Goal: Check status: Check status

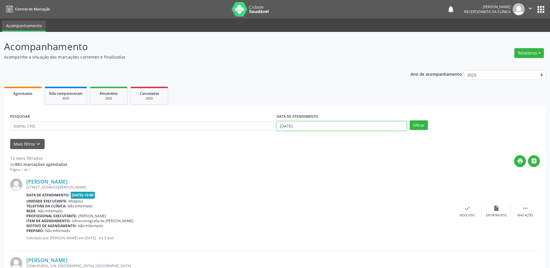
click at [324, 122] on input "[DATE]" at bounding box center [342, 126] width 130 height 10
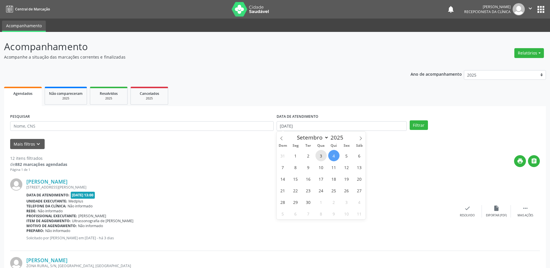
click at [323, 155] on span "3" at bounding box center [321, 155] width 11 height 11
type input "[DATE]"
click at [323, 155] on span "3" at bounding box center [321, 155] width 11 height 11
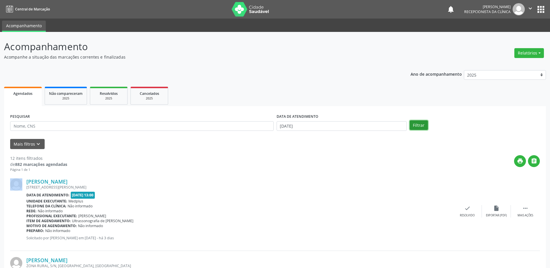
drag, startPoint x: 323, startPoint y: 155, endPoint x: 417, endPoint y: 124, distance: 98.4
click at [417, 124] on button "Filtrar" at bounding box center [419, 125] width 18 height 10
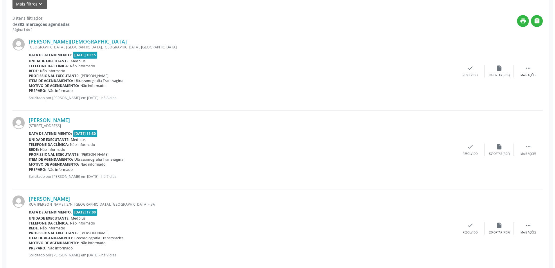
scroll to position [150, 0]
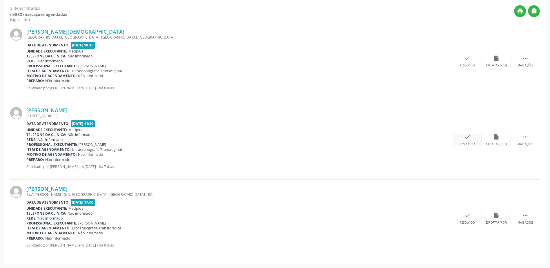
click at [471, 137] on div "check Resolvido" at bounding box center [467, 140] width 29 height 12
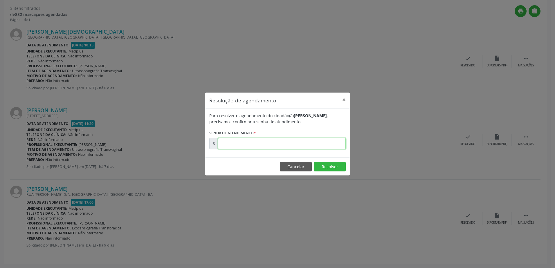
click at [308, 140] on input "text" at bounding box center [282, 144] width 128 height 12
type input "00174339"
click at [331, 168] on button "Resolver" at bounding box center [330, 167] width 32 height 10
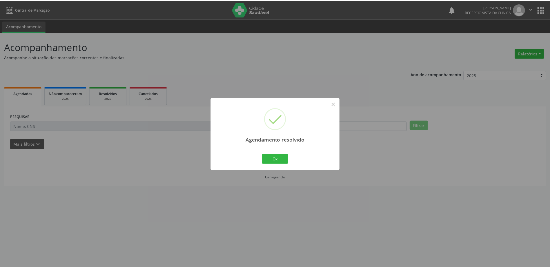
scroll to position [0, 0]
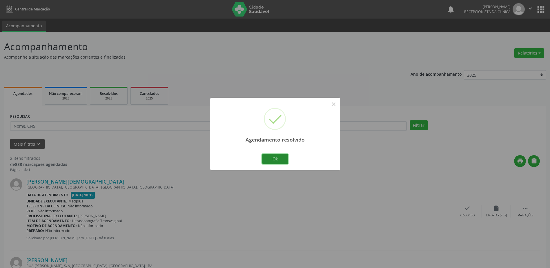
click at [277, 161] on button "Ok" at bounding box center [275, 159] width 26 height 10
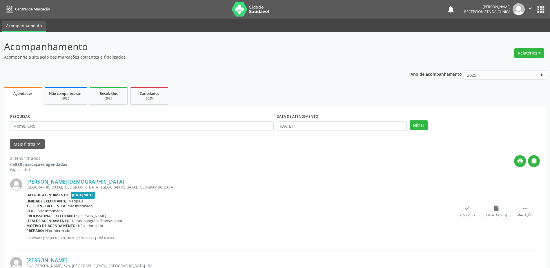
click at [342, 131] on div "DATA DE ATENDIMENTO [DATE]" at bounding box center [341, 123] width 133 height 23
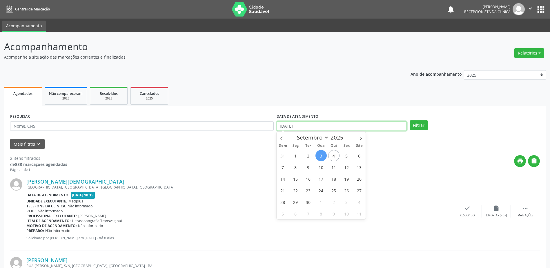
click at [339, 125] on input "[DATE]" at bounding box center [342, 126] width 130 height 10
click at [335, 153] on span "4" at bounding box center [333, 155] width 11 height 11
type input "[DATE]"
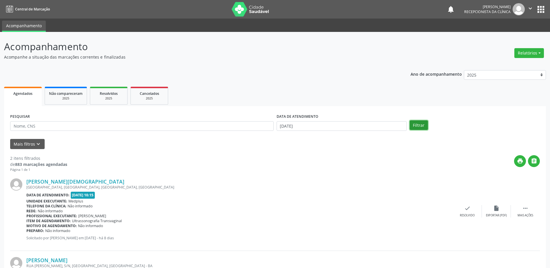
click at [425, 125] on button "Filtrar" at bounding box center [419, 125] width 18 height 10
